Goal: Task Accomplishment & Management: Use online tool/utility

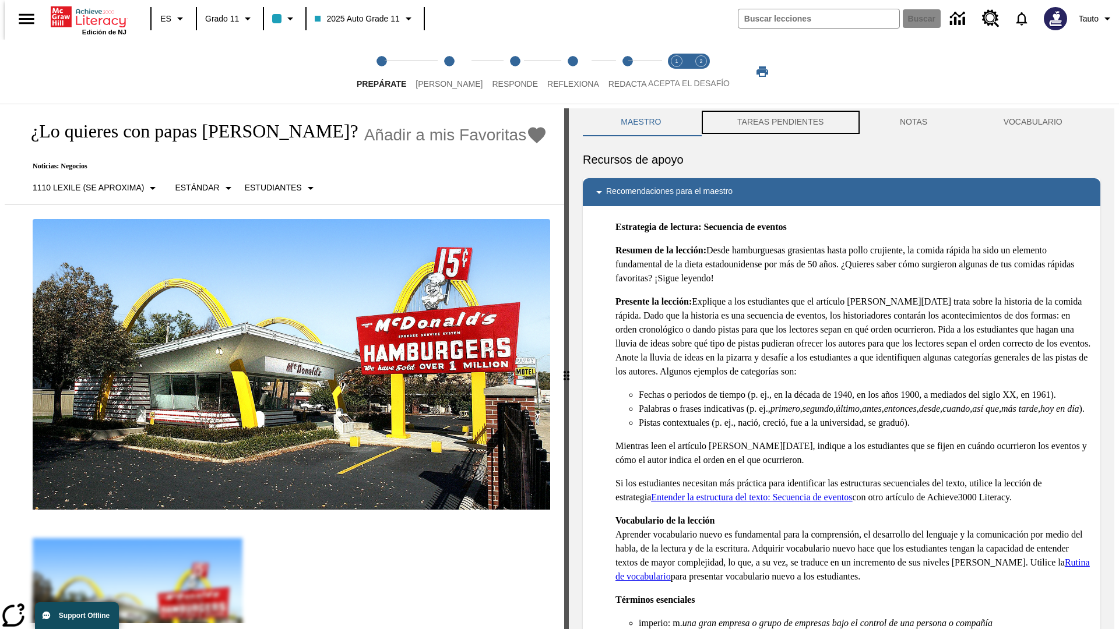
click at [779, 122] on button "TAREAS PENDIENTES" at bounding box center [780, 122] width 163 height 28
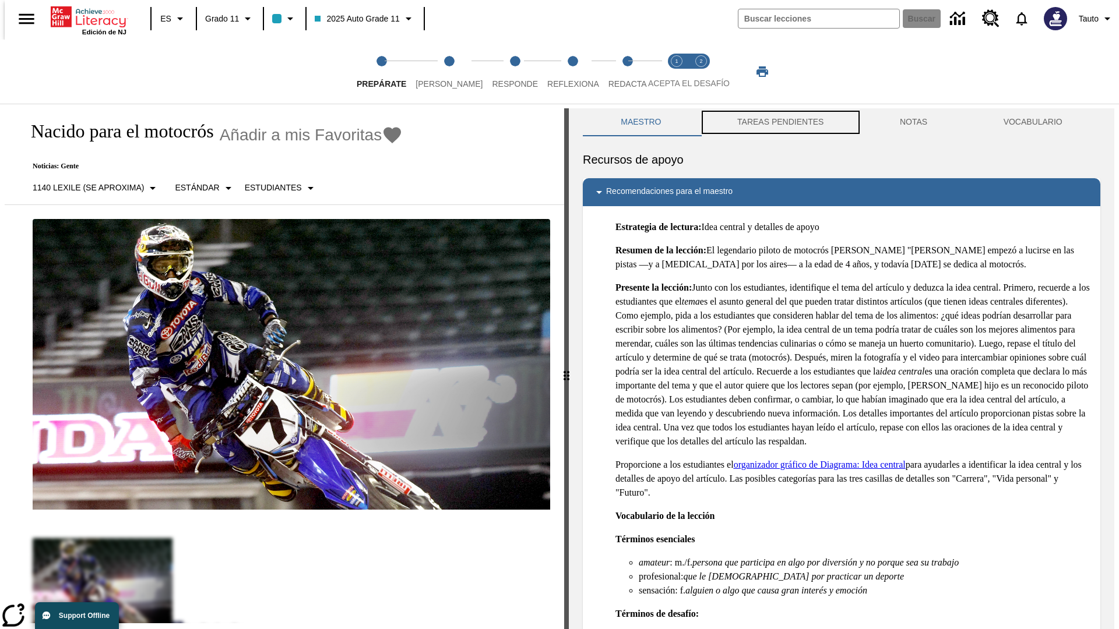
click at [779, 122] on button "TAREAS PENDIENTES" at bounding box center [780, 122] width 163 height 28
